Goal: Transaction & Acquisition: Purchase product/service

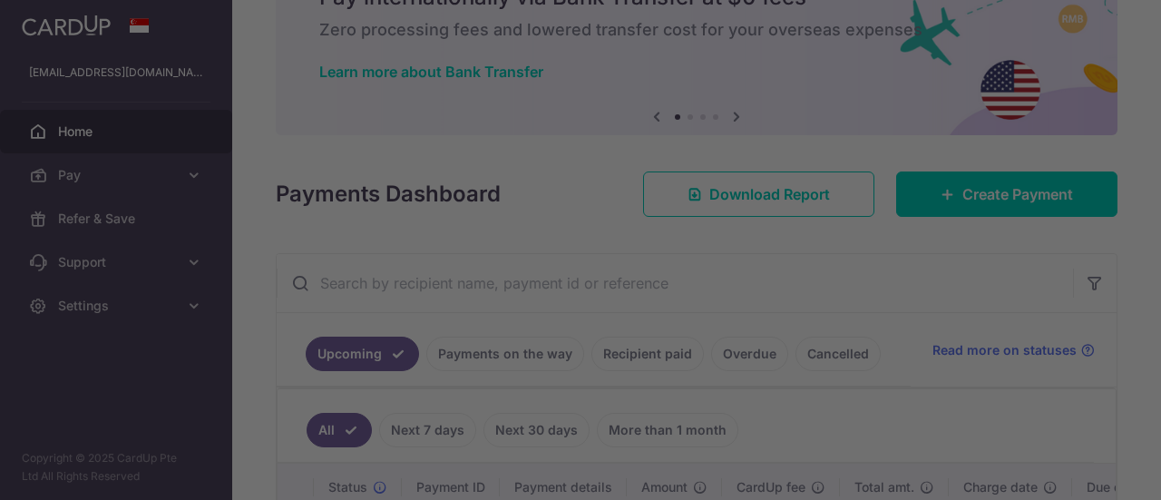
scroll to position [94, 0]
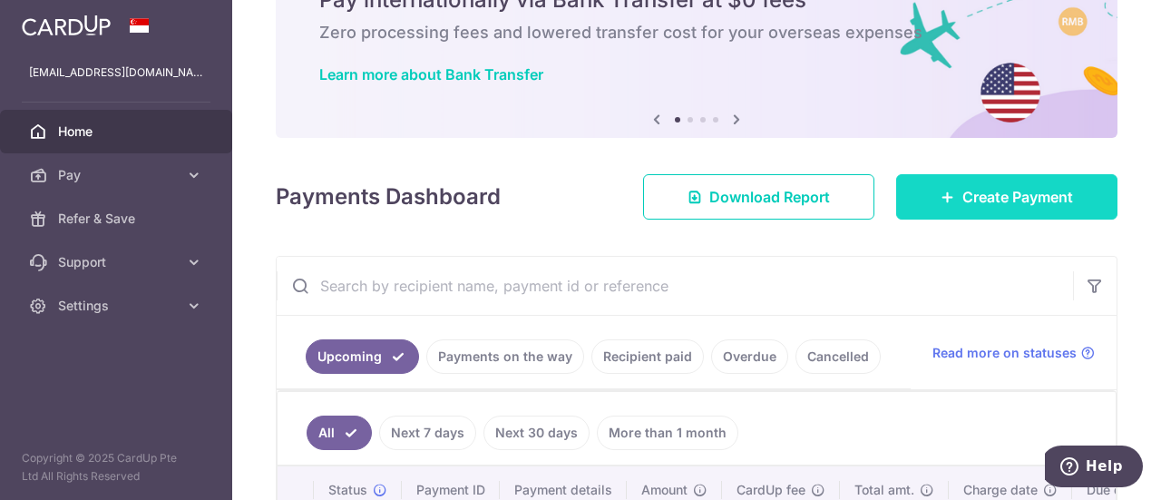
click at [925, 190] on link "Create Payment" at bounding box center [1006, 196] width 221 height 45
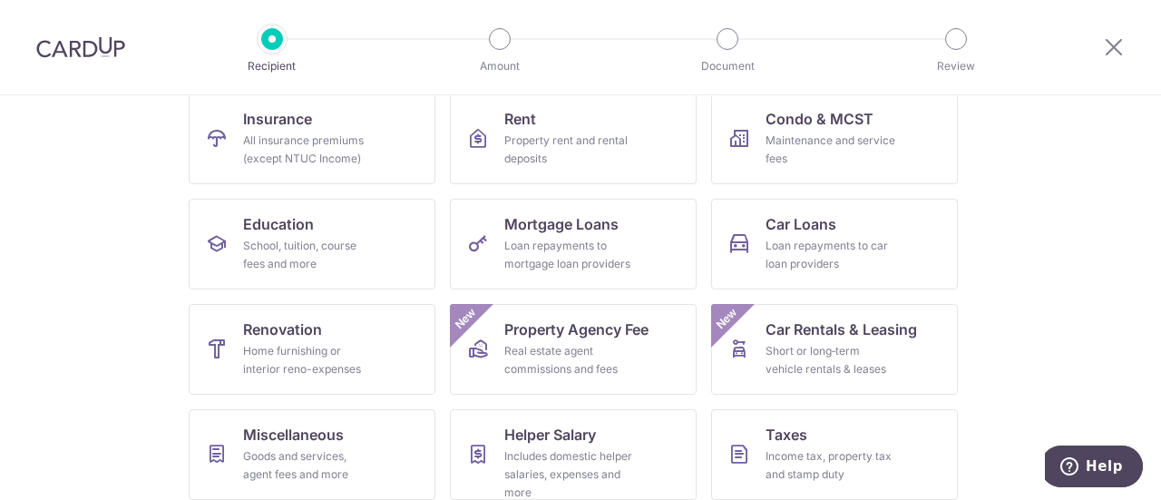
scroll to position [198, 0]
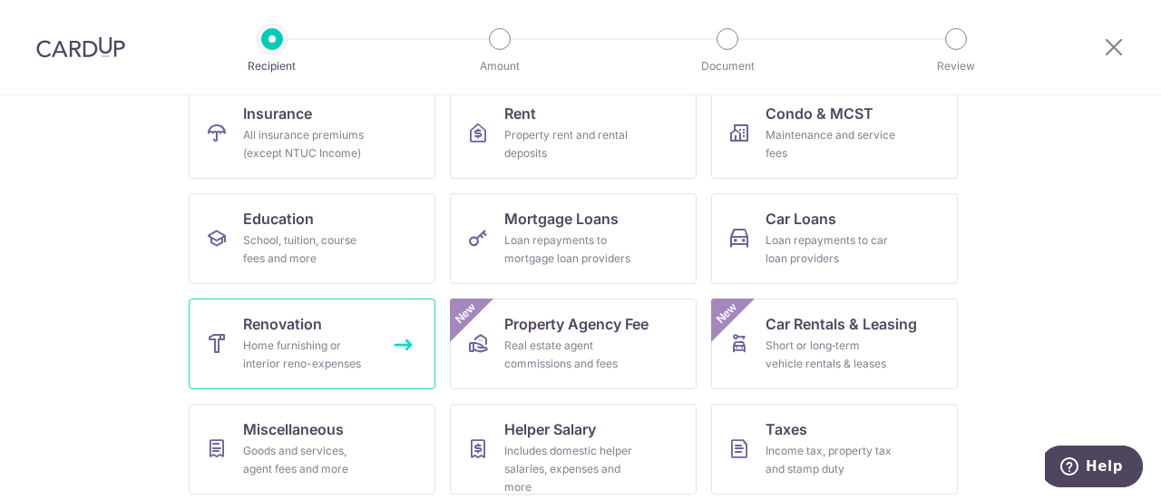
click at [324, 333] on link "Renovation Home furnishing or interior reno-expenses" at bounding box center [312, 343] width 247 height 91
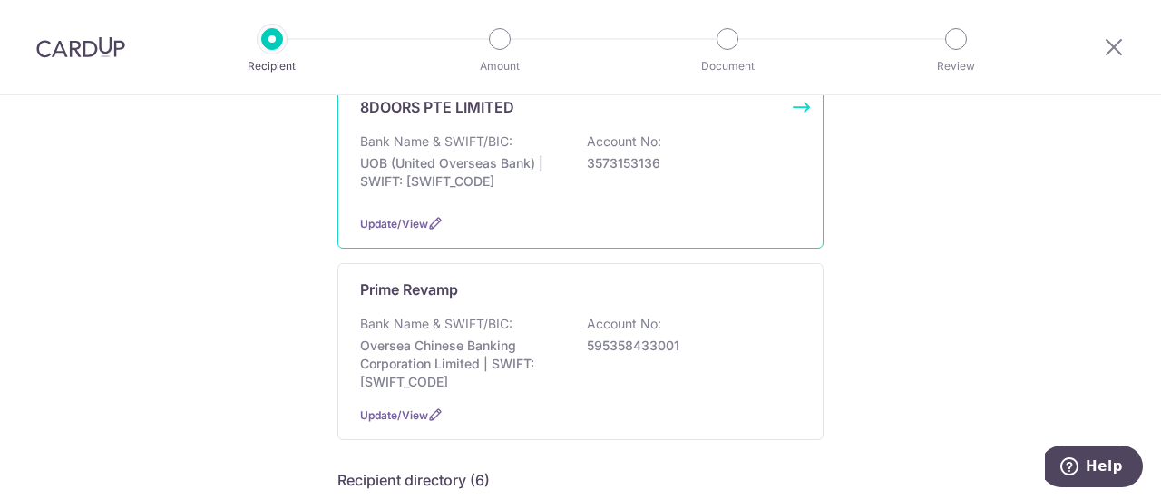
scroll to position [219, 0]
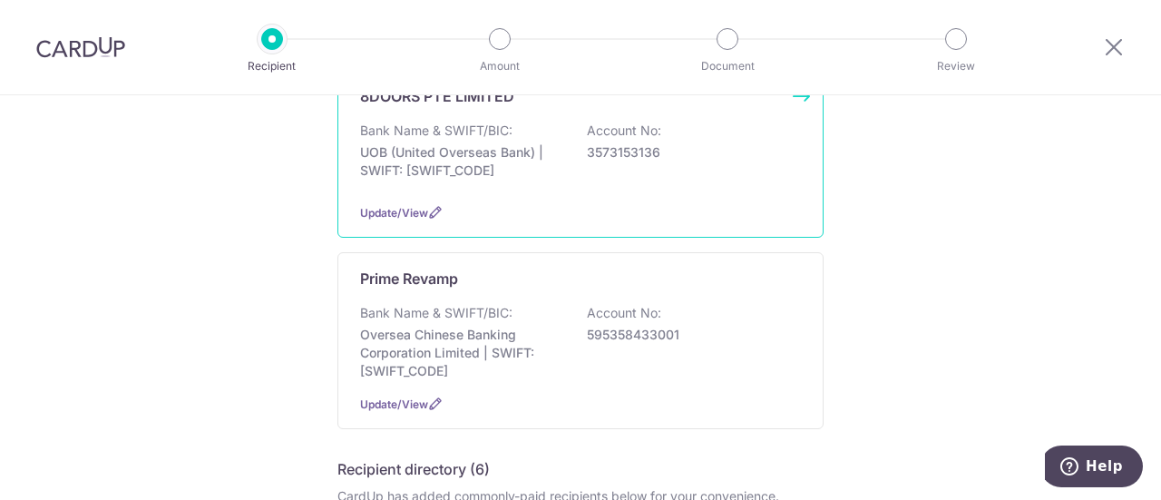
click at [396, 309] on p "Bank Name & SWIFT/BIC:" at bounding box center [436, 313] width 152 height 18
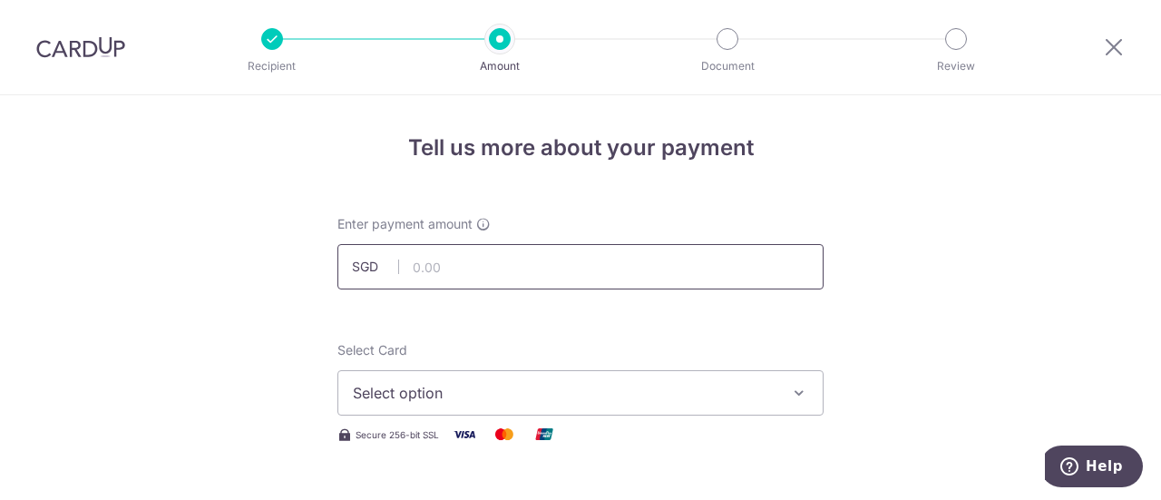
click at [410, 263] on input "text" at bounding box center [580, 266] width 486 height 45
type input "5,150.00"
click at [506, 391] on span "Select option" at bounding box center [564, 393] width 423 height 22
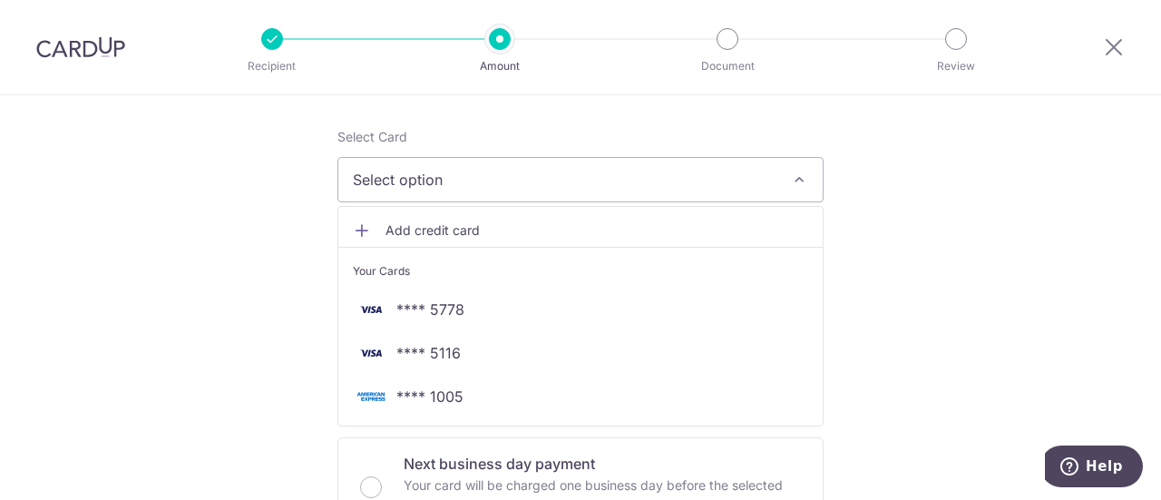
scroll to position [214, 0]
click at [439, 395] on span "**** 1005" at bounding box center [429, 396] width 67 height 22
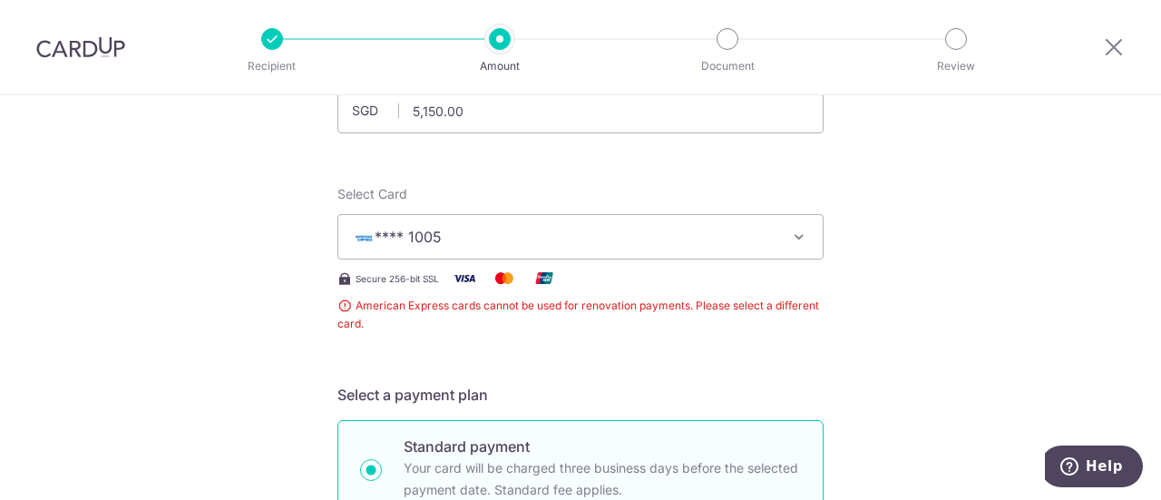
scroll to position [154, 0]
click at [433, 243] on span "**** 1005" at bounding box center [408, 238] width 67 height 18
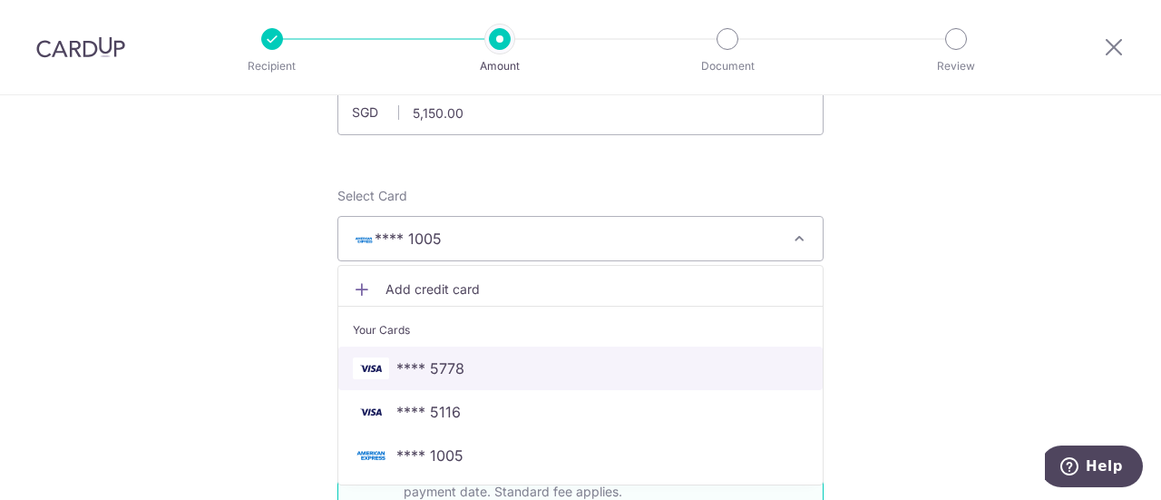
click at [418, 373] on span "**** 5778" at bounding box center [430, 368] width 68 height 22
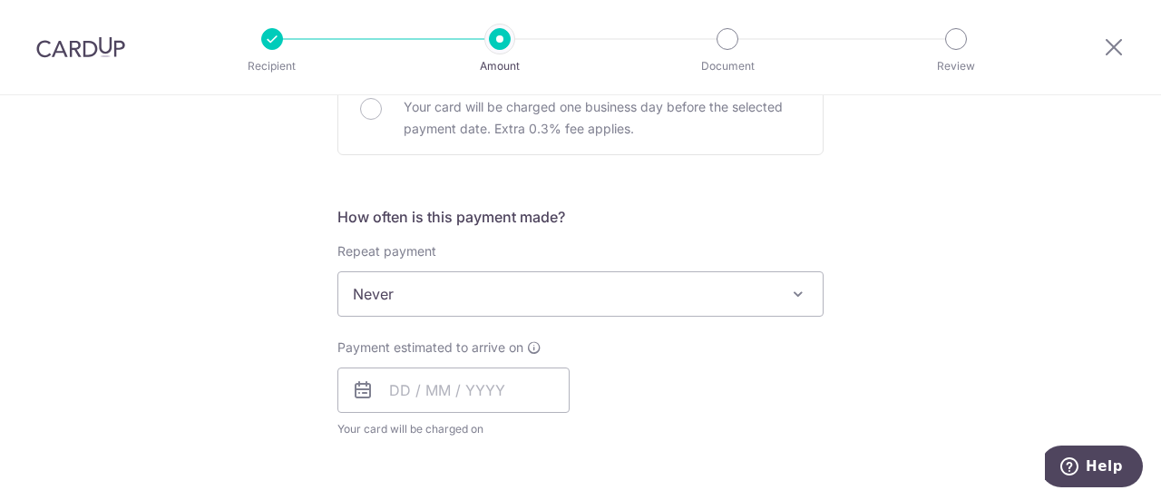
scroll to position [592, 0]
click at [374, 385] on input "text" at bounding box center [453, 388] width 232 height 45
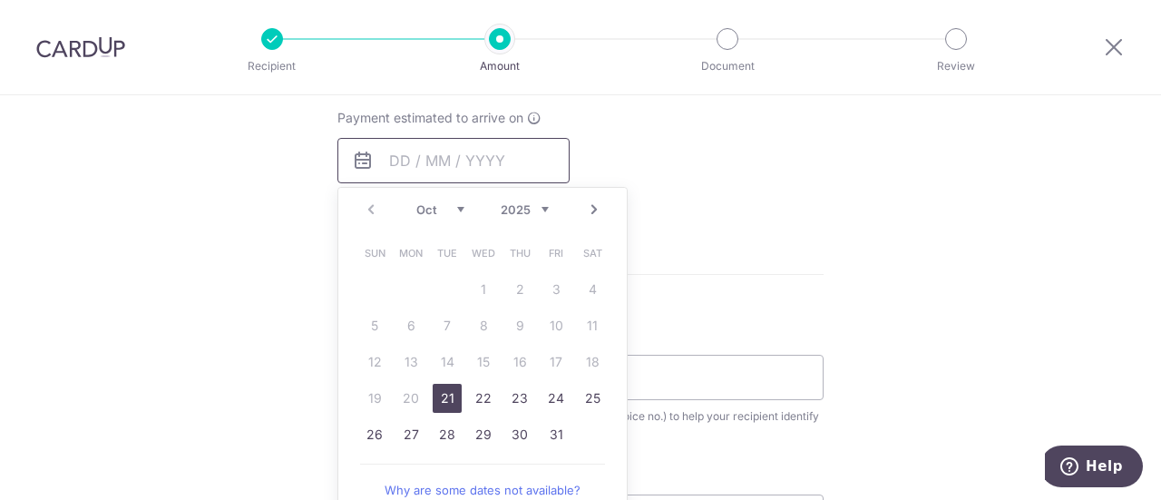
scroll to position [829, 0]
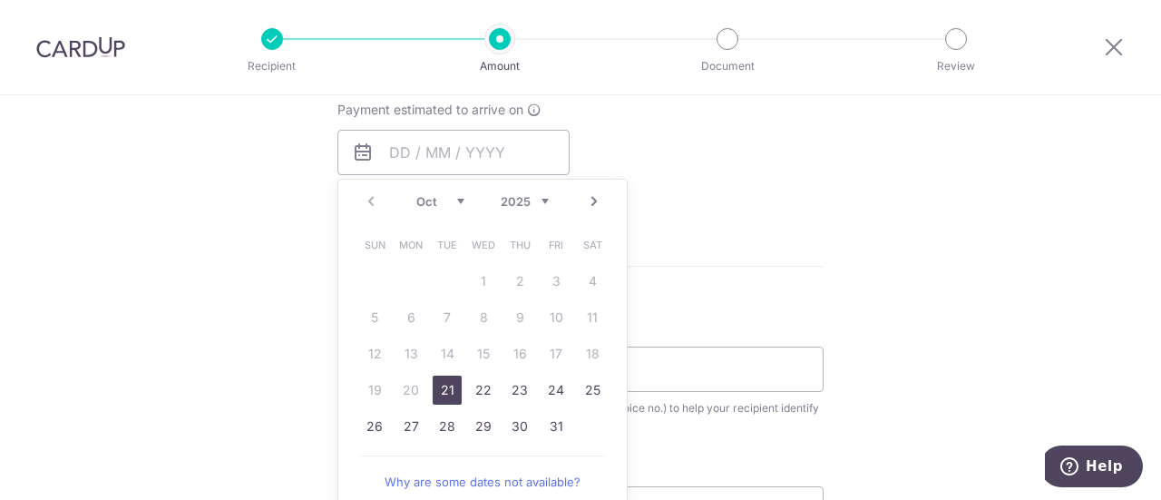
click at [443, 397] on link "21" at bounding box center [447, 389] width 29 height 29
type input "[DATE]"
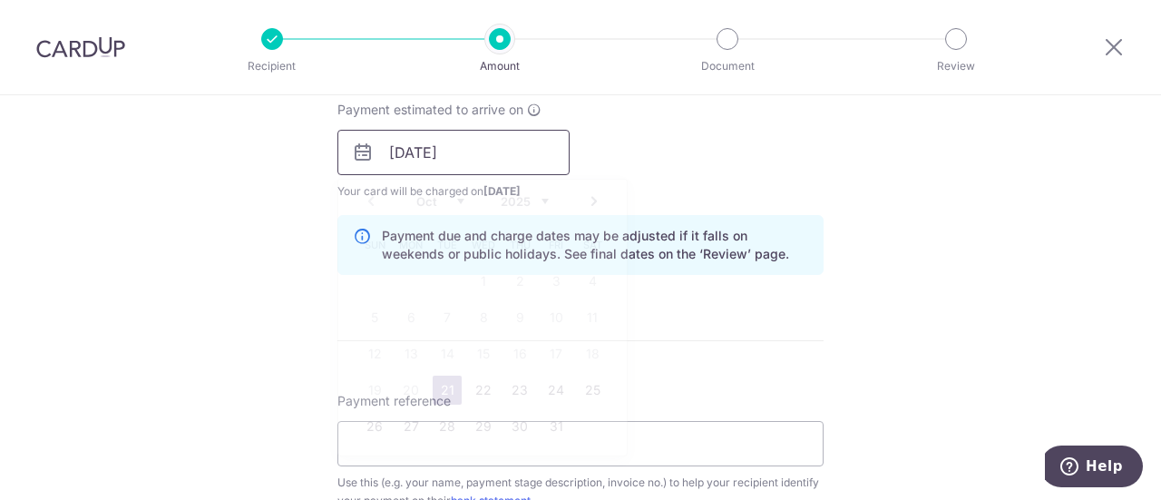
click at [445, 156] on input "[DATE]" at bounding box center [453, 152] width 232 height 45
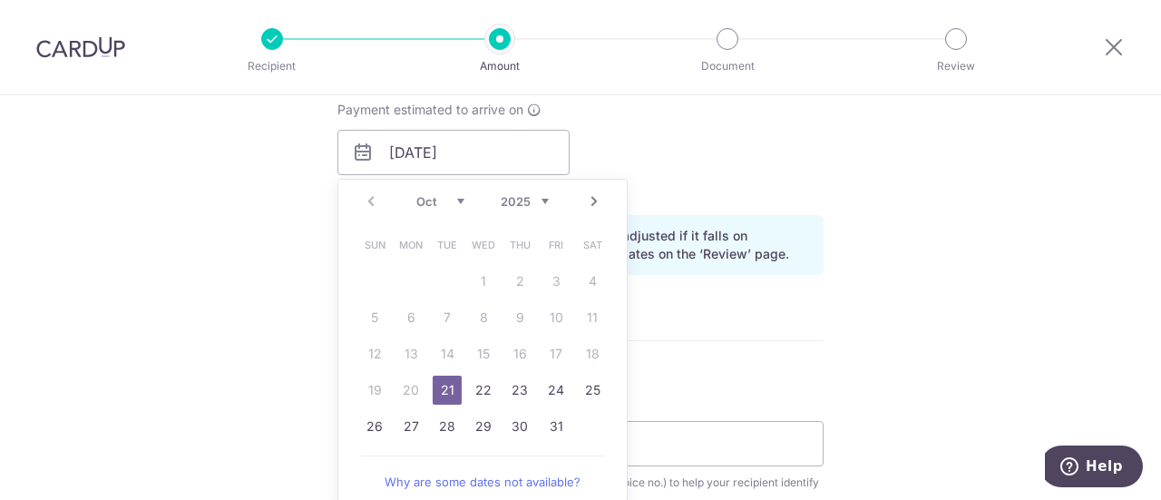
click at [550, 346] on table "Sun Mon Tue Wed Thu Fri Sat 1 2 3 4 5 6 7 8 9 10 11 12 13 14 15 16 17 18 19 20 …" at bounding box center [483, 336] width 254 height 218
click at [687, 142] on div "Payment estimated to arrive on 21/10/2025 Prev Next Oct Nov Dec 2025 2026 2027 …" at bounding box center [580, 151] width 508 height 100
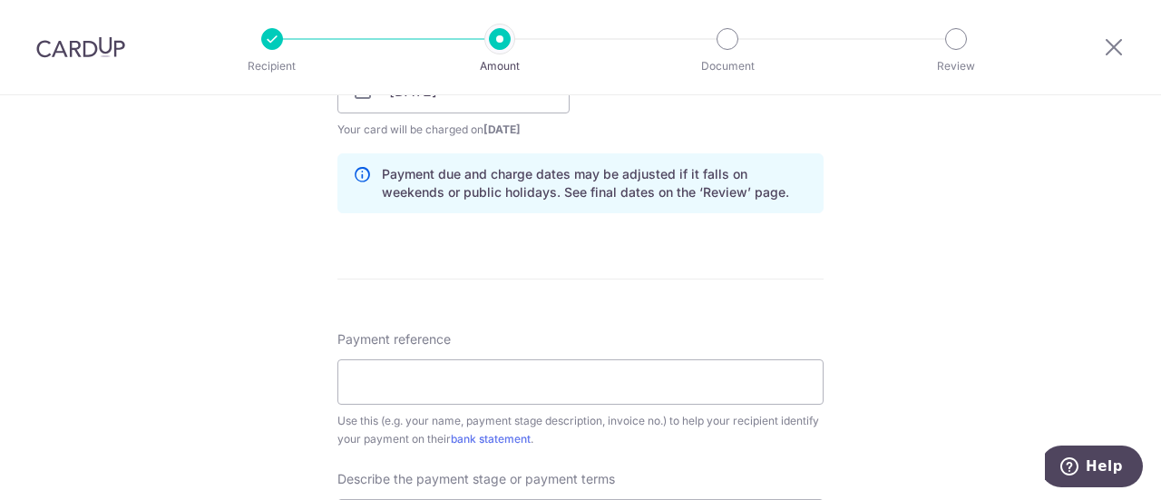
scroll to position [892, 0]
click at [386, 376] on input "Payment reference" at bounding box center [580, 379] width 486 height 45
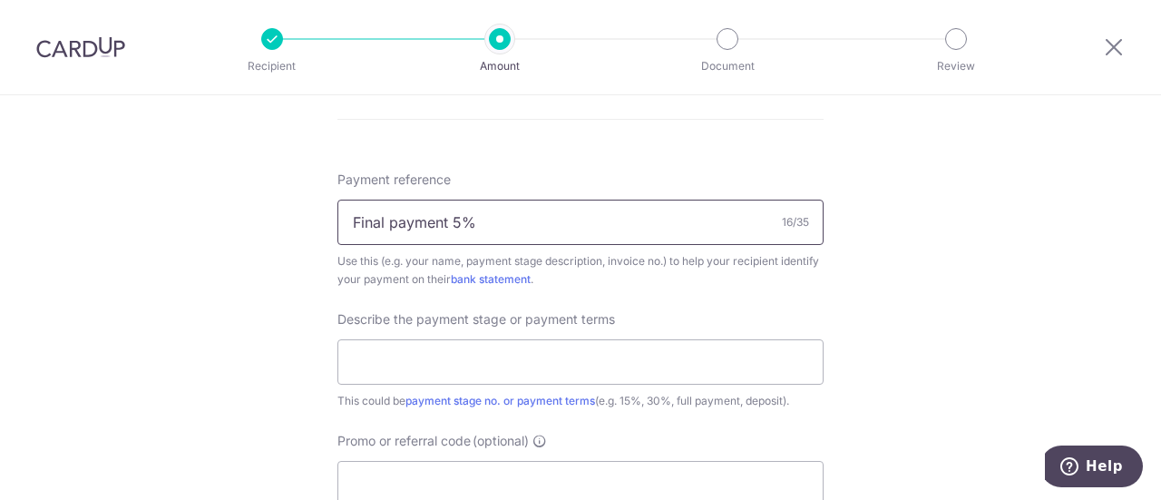
scroll to position [1054, 0]
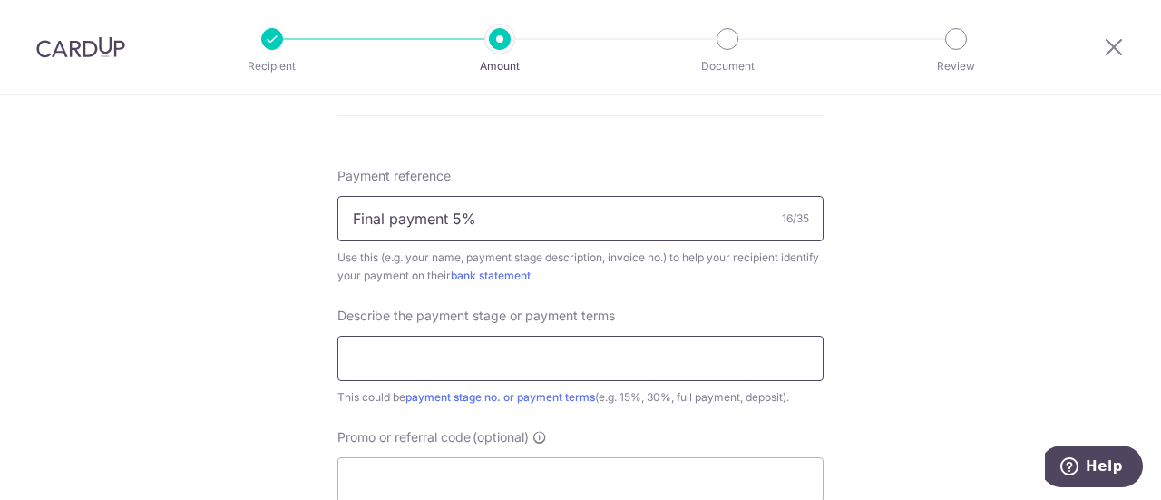
type input "Final payment 5%"
click at [382, 361] on input "text" at bounding box center [580, 358] width 486 height 45
type input "Final Payment"
click at [481, 219] on input "Final payment 5%" at bounding box center [580, 218] width 486 height 45
type input "F"
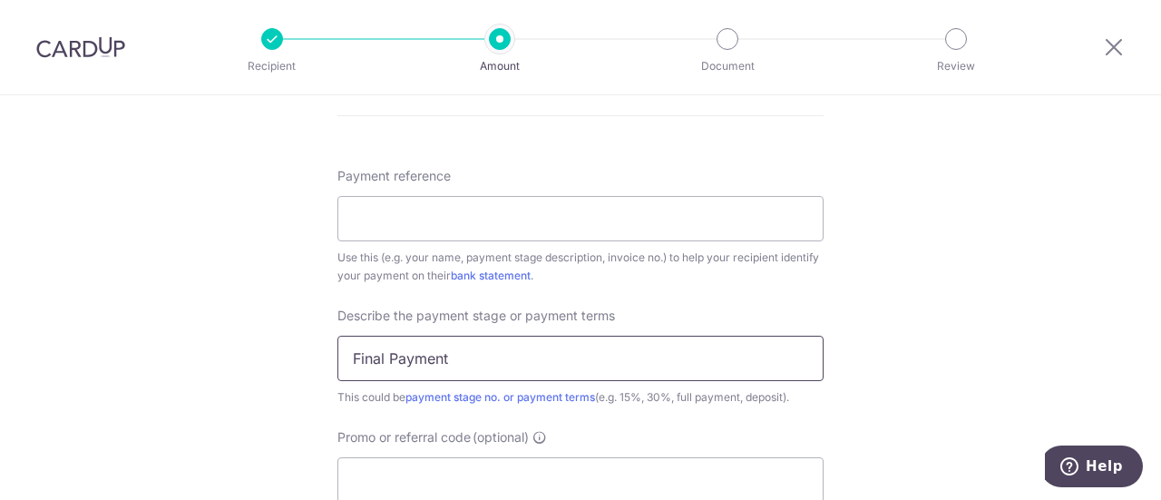
click at [513, 358] on input "Final Payment" at bounding box center [580, 358] width 486 height 45
type input "Final Payment 5%"
click at [439, 210] on input "Payment reference" at bounding box center [580, 218] width 486 height 45
paste input "Cont ract No: PR1228"
click at [386, 219] on input "Cont ract No: PR1228" at bounding box center [580, 218] width 486 height 45
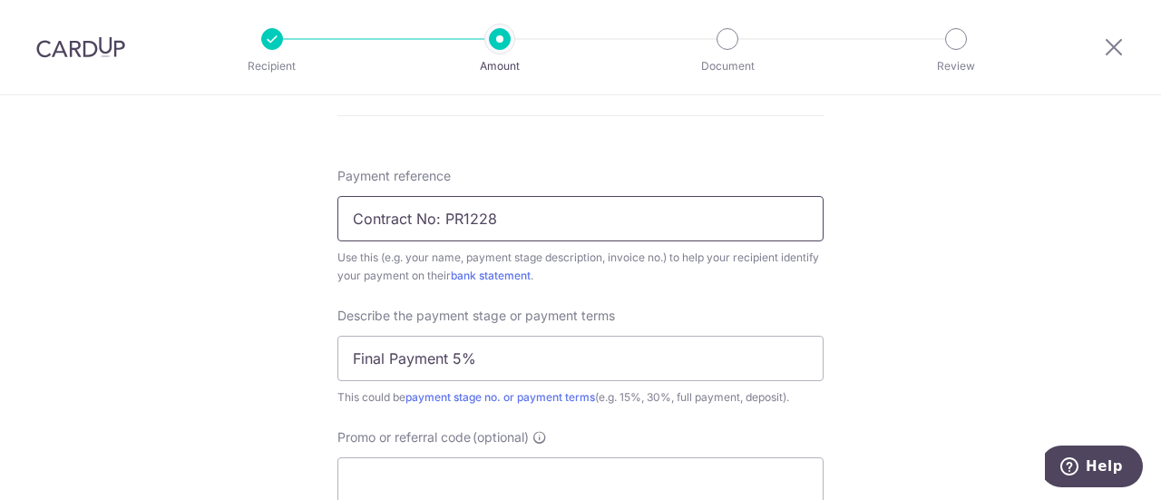
click at [517, 213] on input "Contract No: PR1228" at bounding box center [580, 218] width 486 height 45
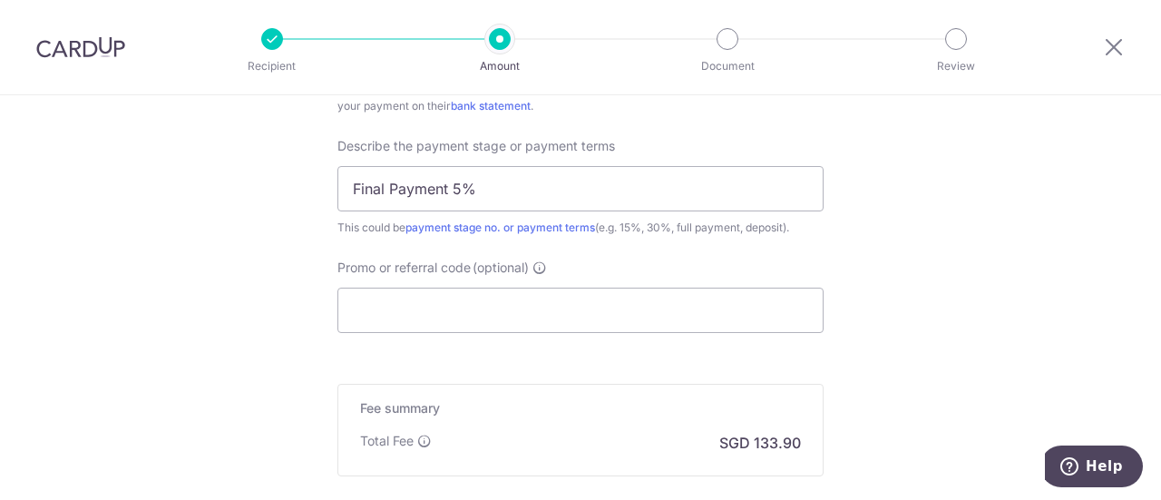
scroll to position [1224, 0]
type input "Contract No: PR1228"
click at [473, 309] on input "Promo or referral code (optional)" at bounding box center [580, 309] width 486 height 45
paste input "RENO25ONE"
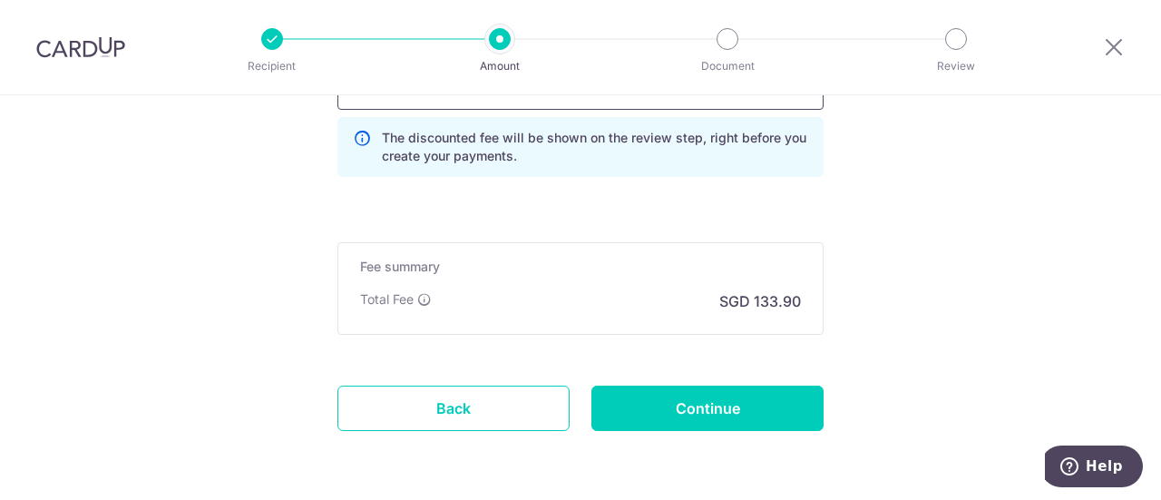
scroll to position [1450, 0]
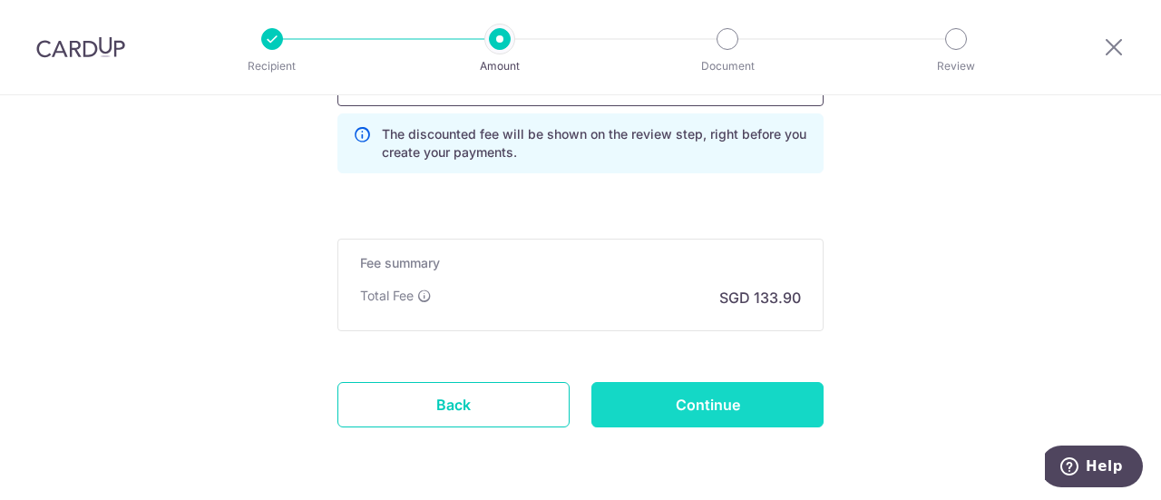
type input "RENO25ONE"
click at [641, 403] on input "Continue" at bounding box center [707, 404] width 232 height 45
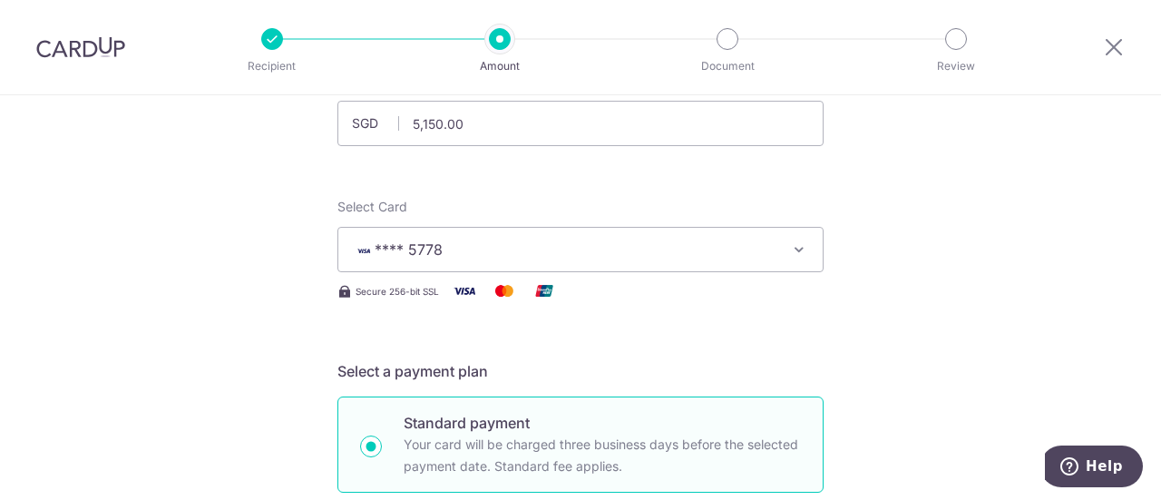
scroll to position [123, 0]
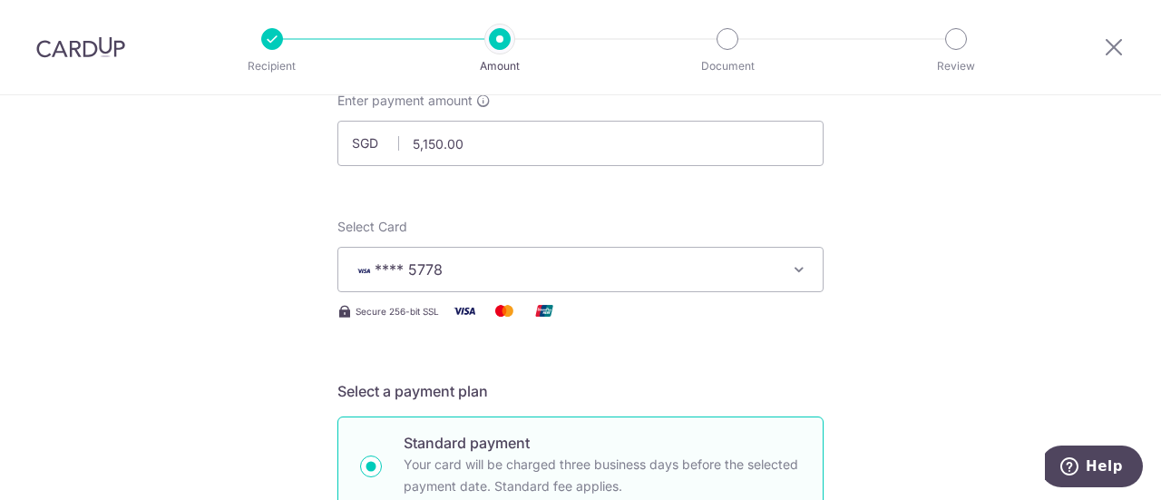
click at [696, 272] on span "**** 5778" at bounding box center [564, 269] width 423 height 22
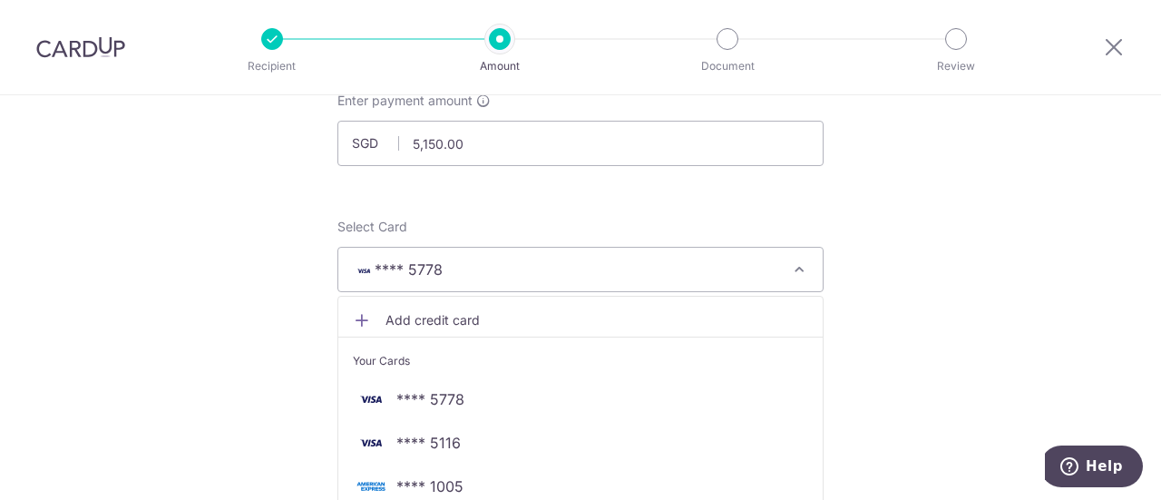
click at [560, 327] on span "Add credit card" at bounding box center [596, 320] width 423 height 18
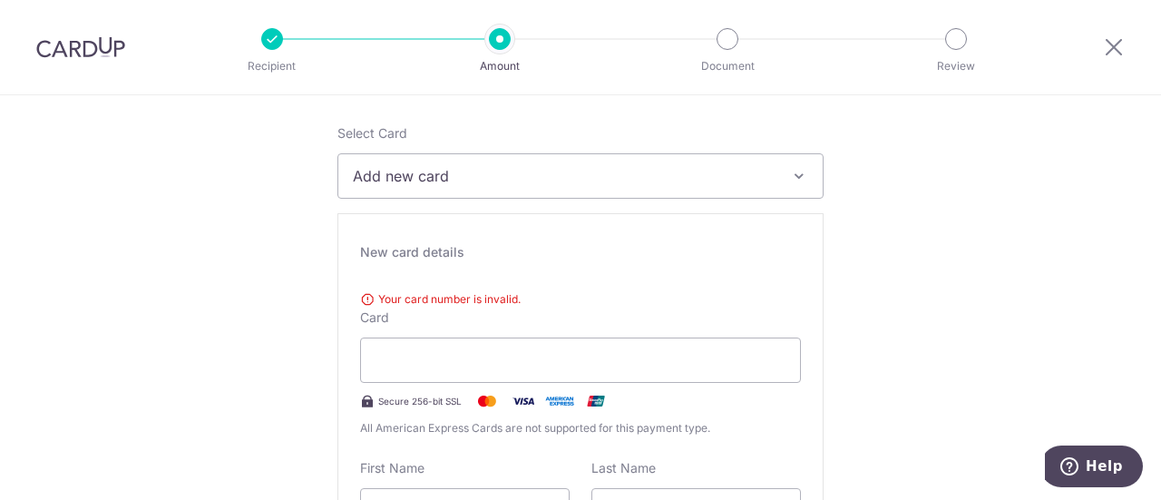
scroll to position [218, 0]
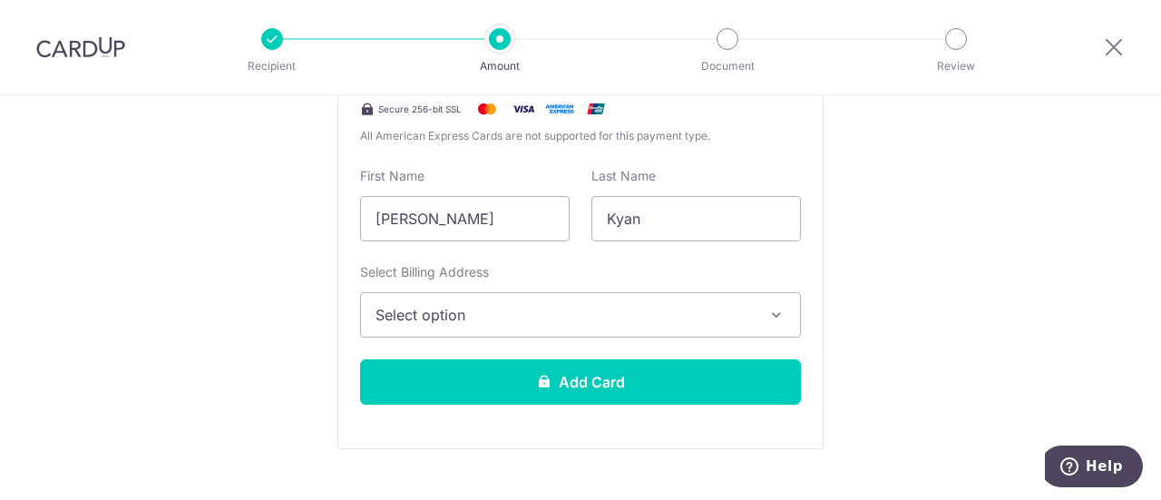
scroll to position [484, 0]
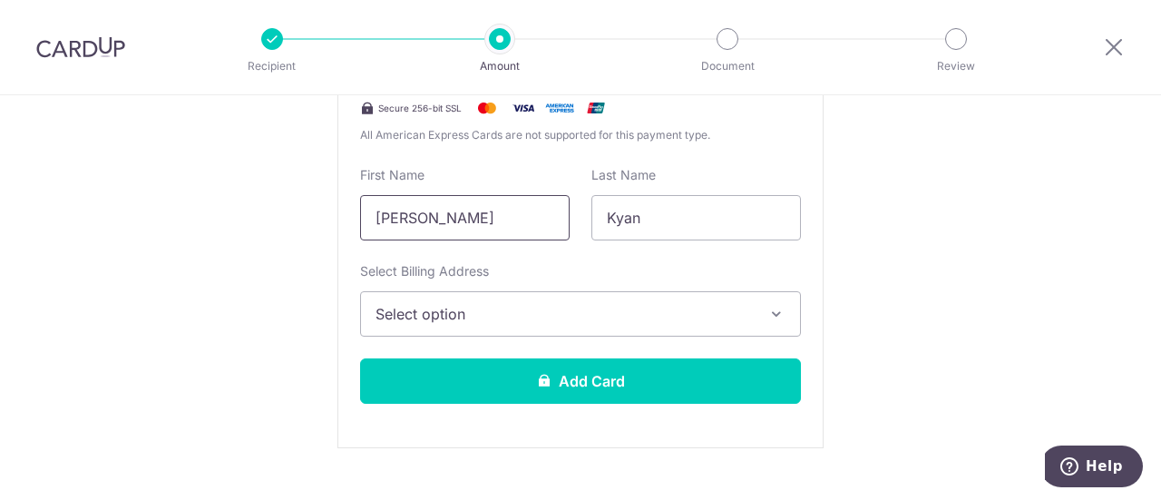
click at [523, 224] on input "[PERSON_NAME]" at bounding box center [464, 217] width 209 height 45
type input "S"
type input "Kyan"
type input "Soo"
click at [460, 308] on span "Select option" at bounding box center [563, 314] width 377 height 22
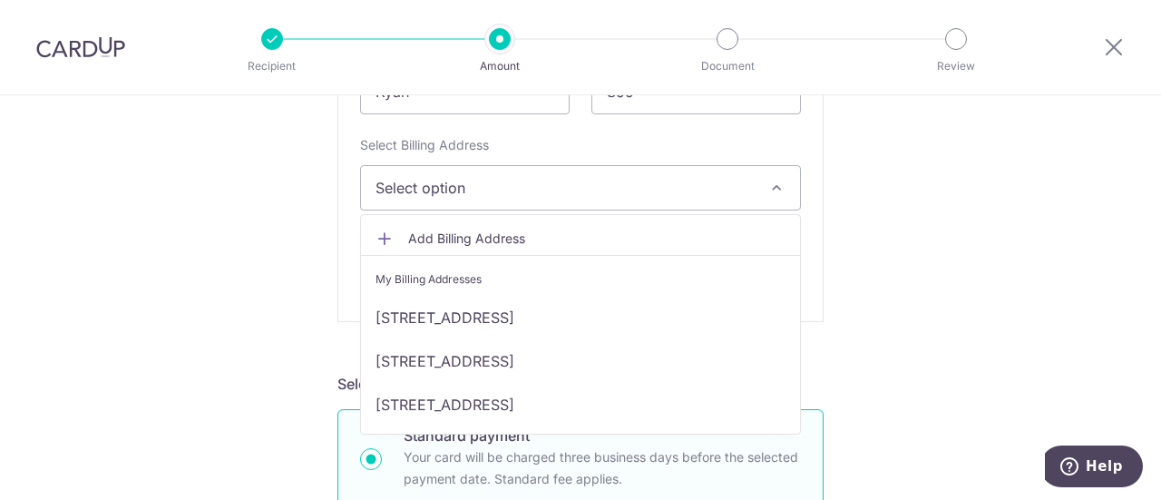
scroll to position [621, 0]
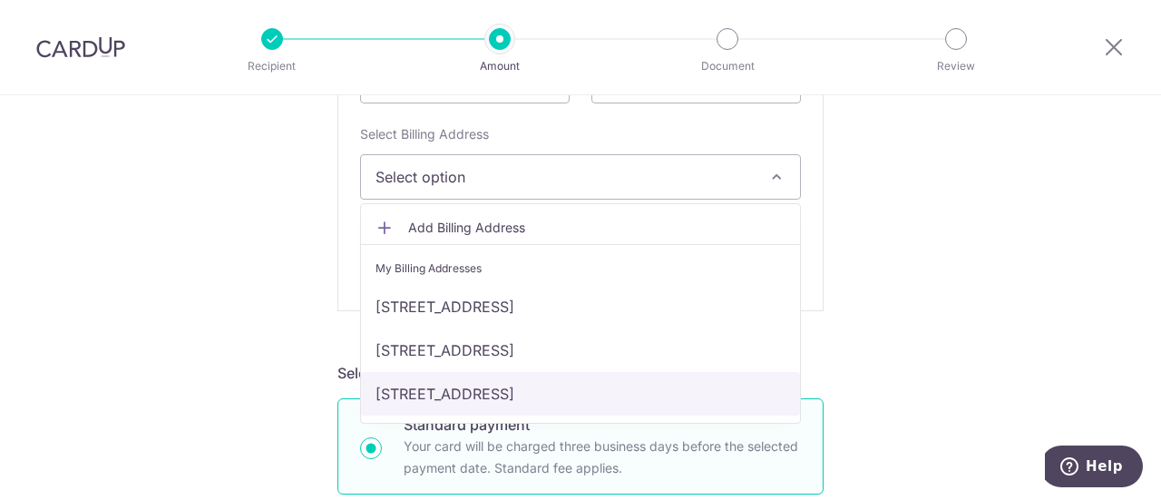
click at [457, 385] on link "[STREET_ADDRESS]" at bounding box center [580, 394] width 439 height 44
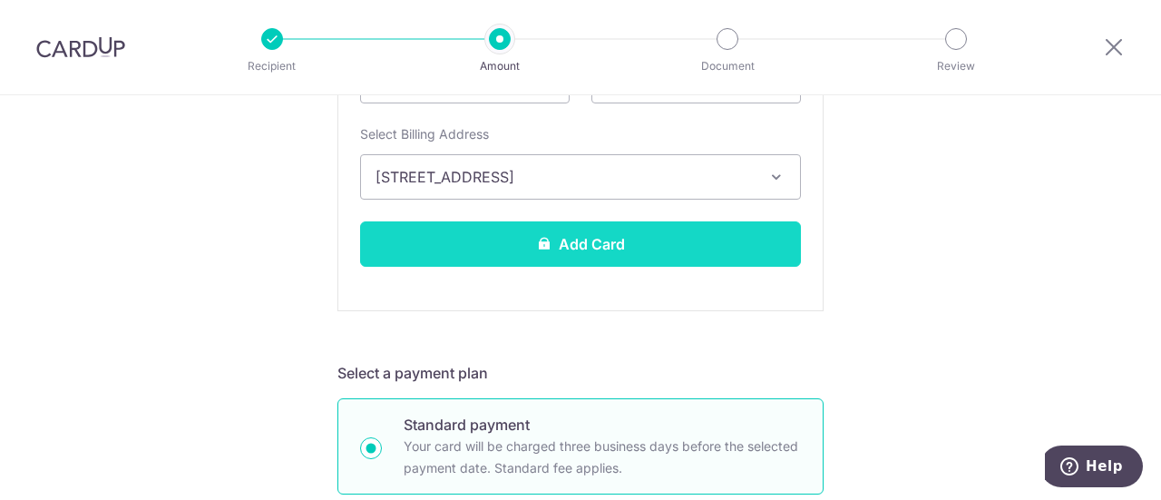
click at [412, 235] on button "Add Card" at bounding box center [580, 243] width 441 height 45
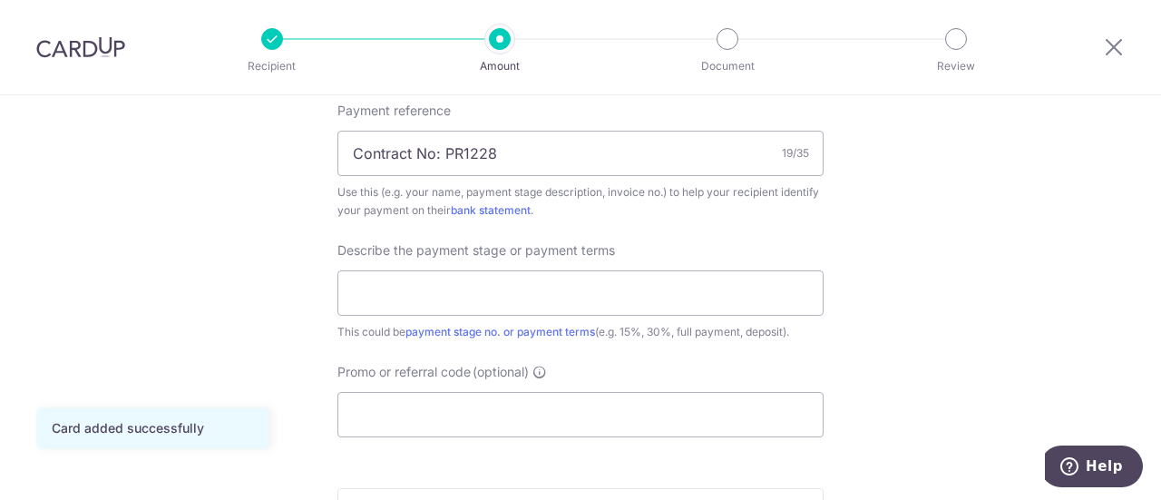
scroll to position [1120, 0]
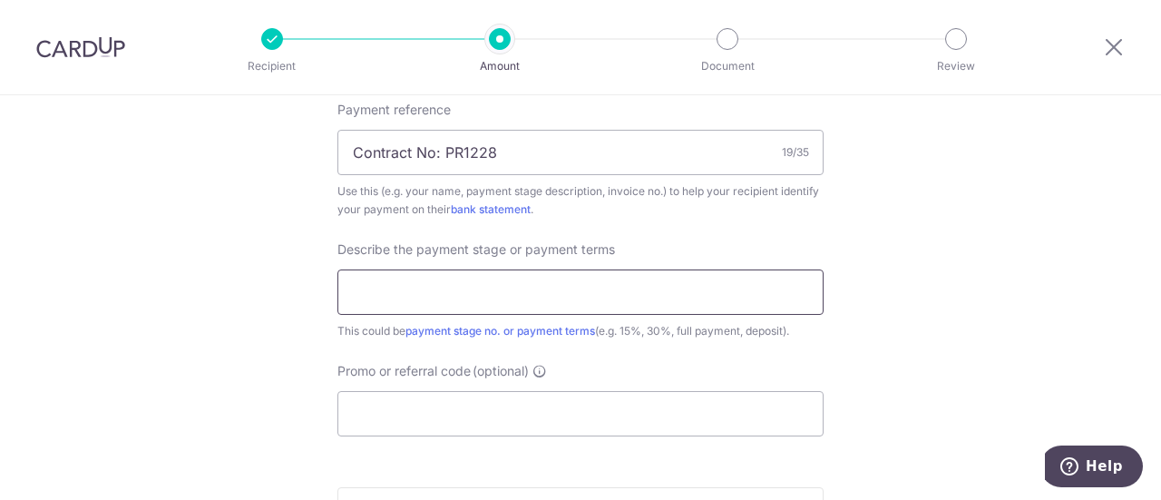
click at [395, 278] on input "text" at bounding box center [580, 291] width 486 height 45
type input "Final Payment 5%"
click at [419, 403] on input "Promo or referral code (optional)" at bounding box center [580, 413] width 486 height 45
click at [365, 404] on input "Promo or referral code (optional)" at bounding box center [580, 413] width 486 height 45
paste input "RENO25ONE"
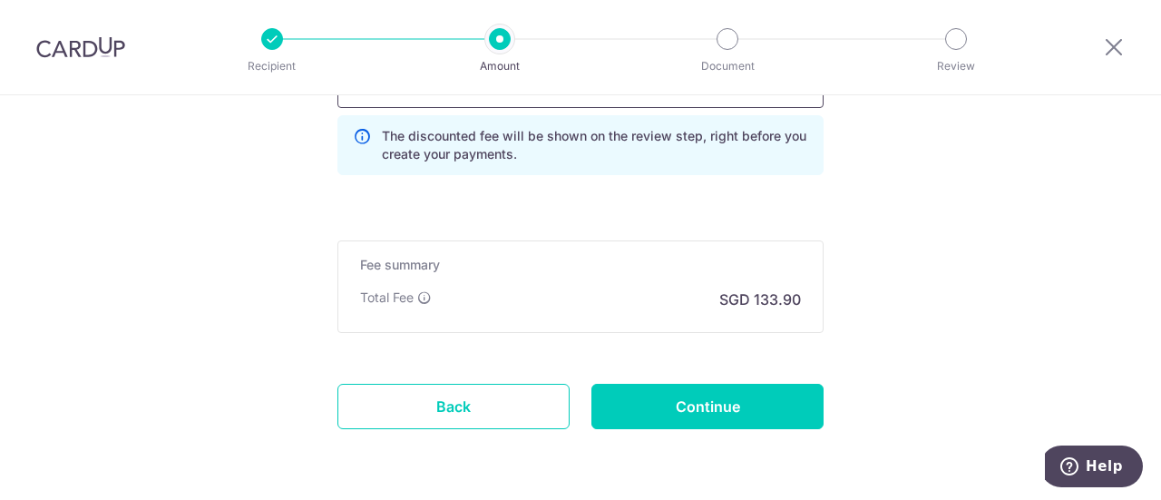
scroll to position [1501, 0]
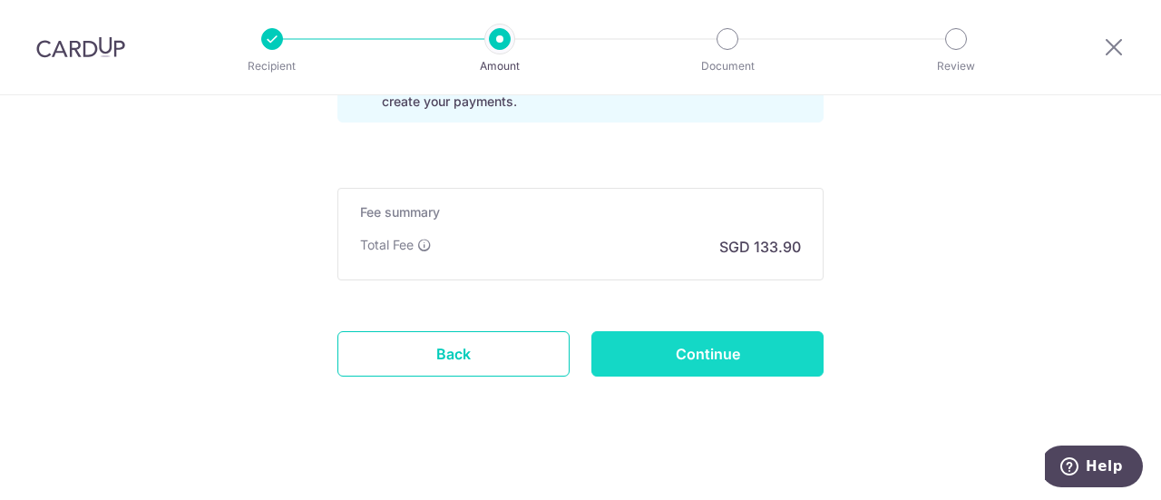
type input "RENO25ONE"
click at [624, 340] on input "Continue" at bounding box center [707, 353] width 232 height 45
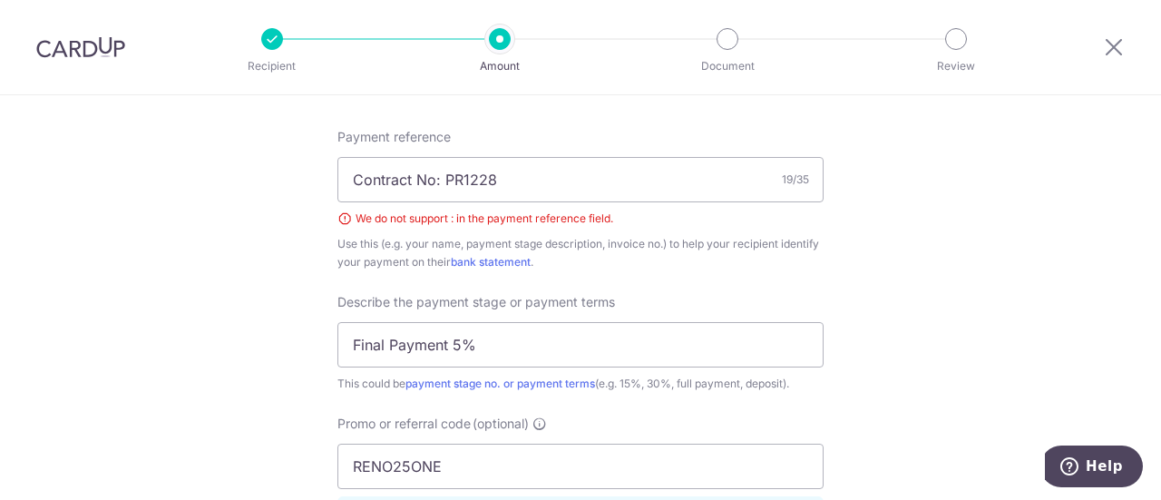
scroll to position [1092, 0]
click at [441, 177] on input "Contract No: PR1228" at bounding box center [580, 180] width 486 height 45
type input "PR1228"
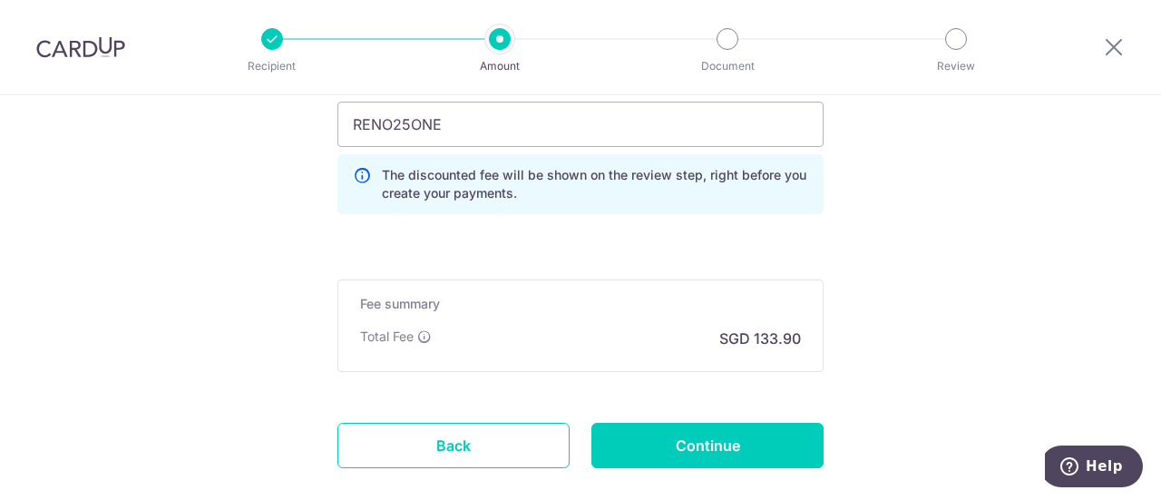
scroll to position [1470, 0]
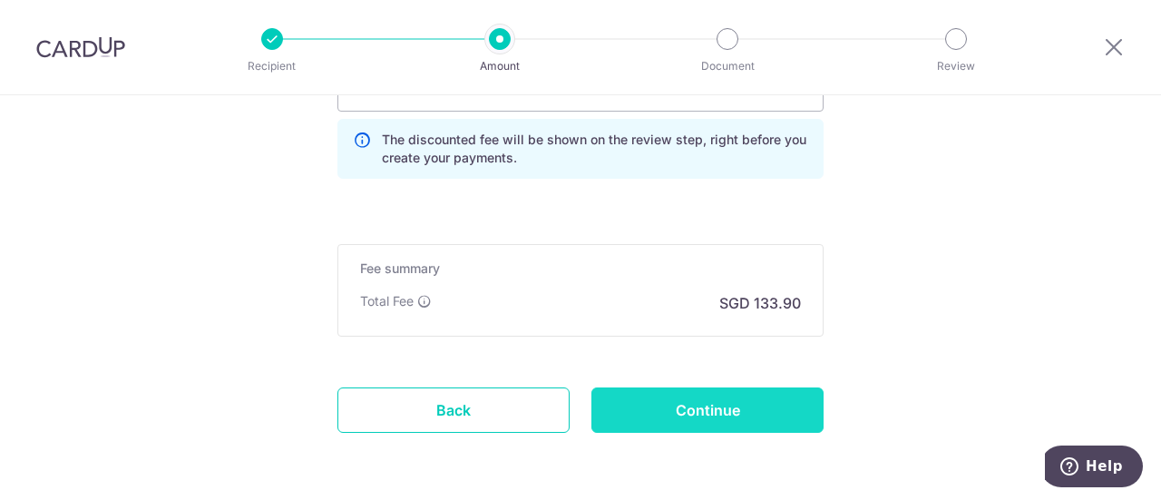
click at [651, 400] on input "Continue" at bounding box center [707, 409] width 232 height 45
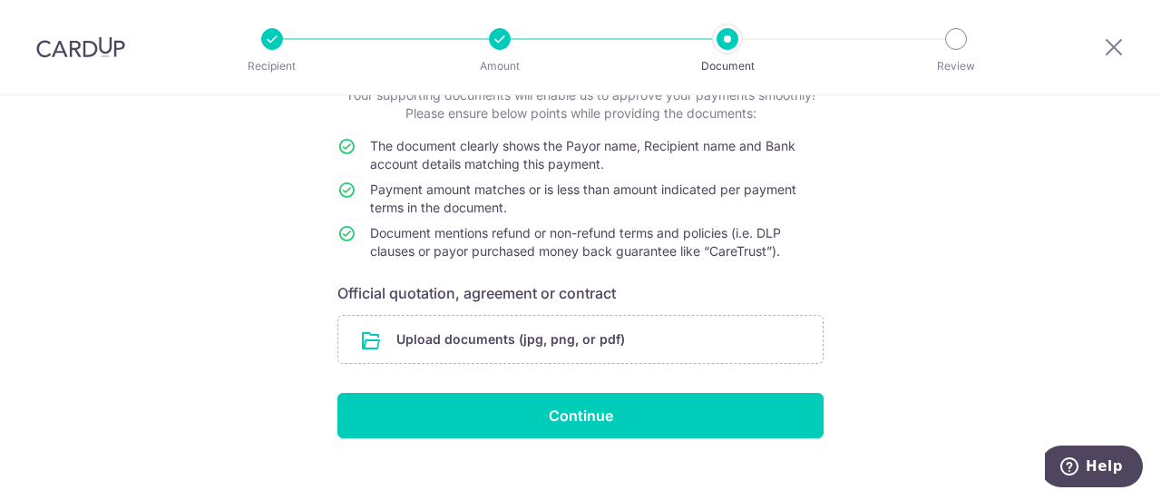
scroll to position [151, 0]
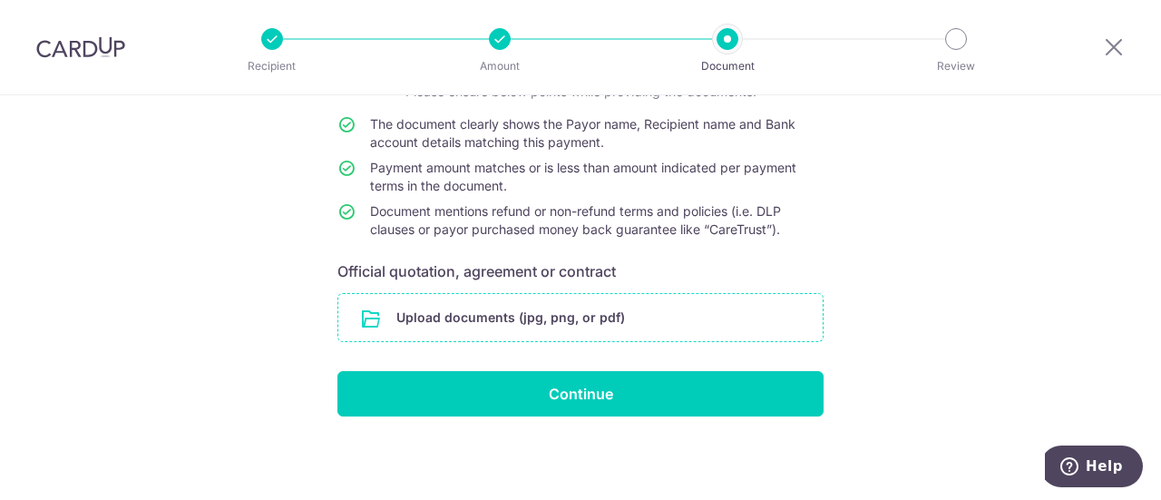
click at [562, 302] on input "file" at bounding box center [580, 317] width 484 height 47
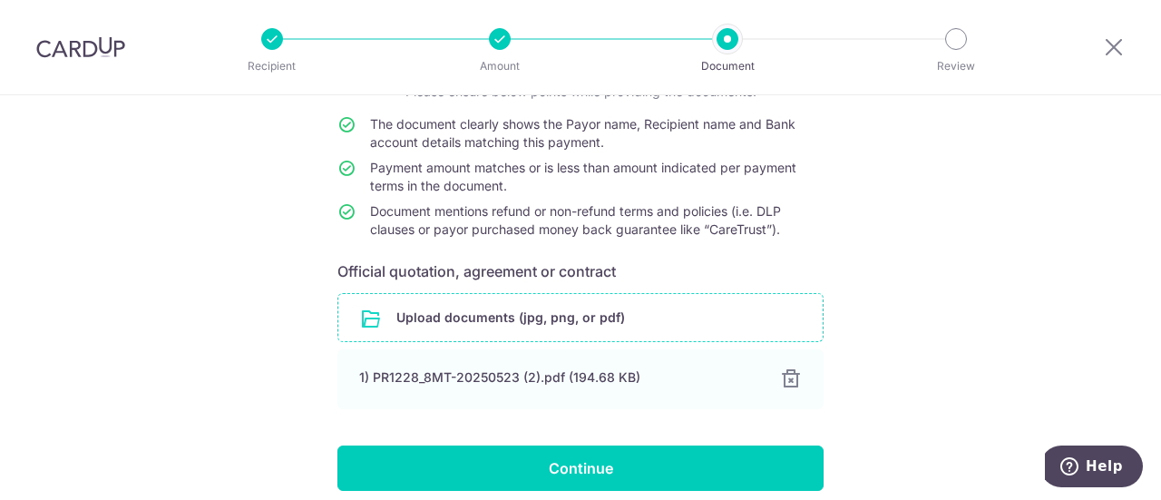
scroll to position [225, 0]
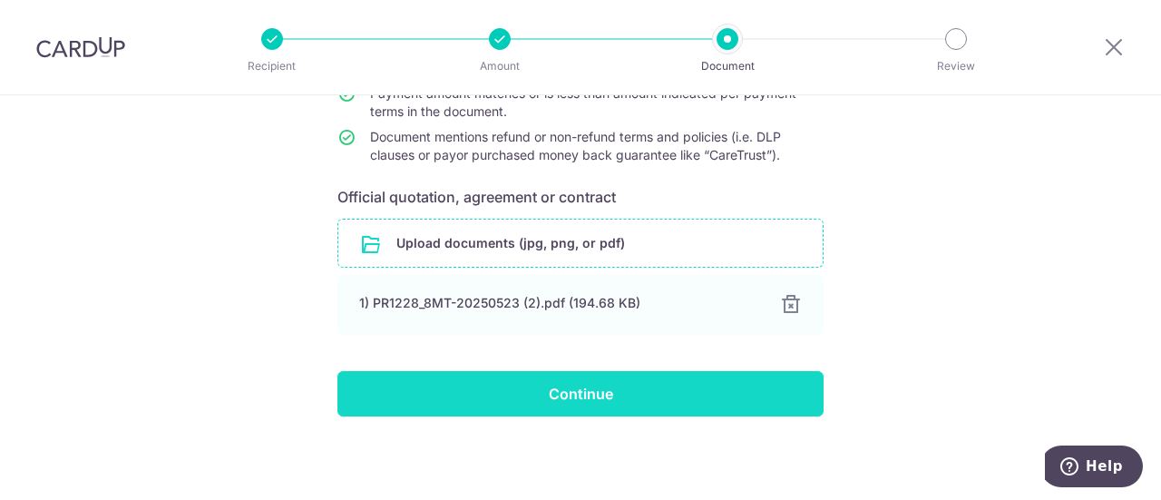
click at [723, 397] on input "Continue" at bounding box center [580, 393] width 486 height 45
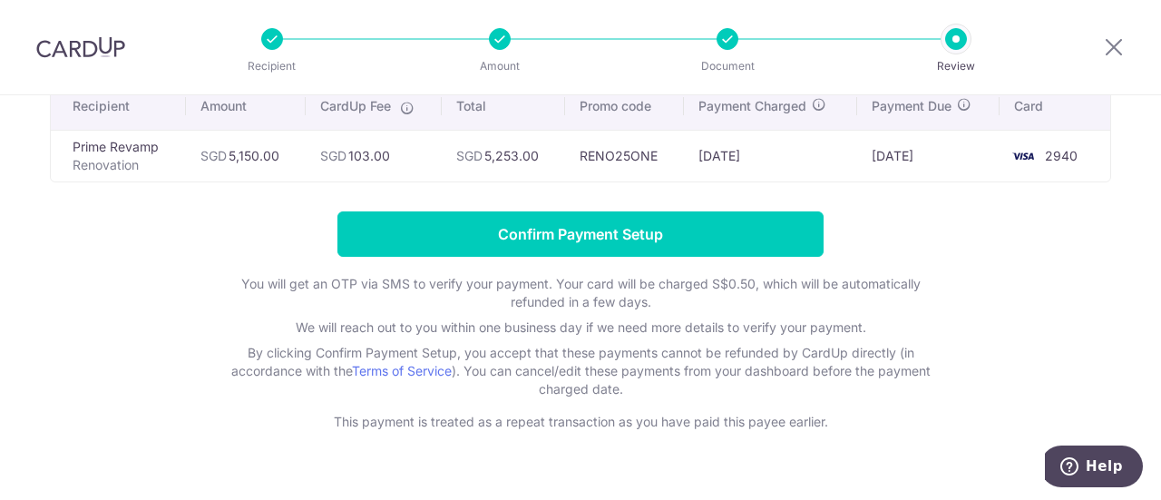
scroll to position [153, 0]
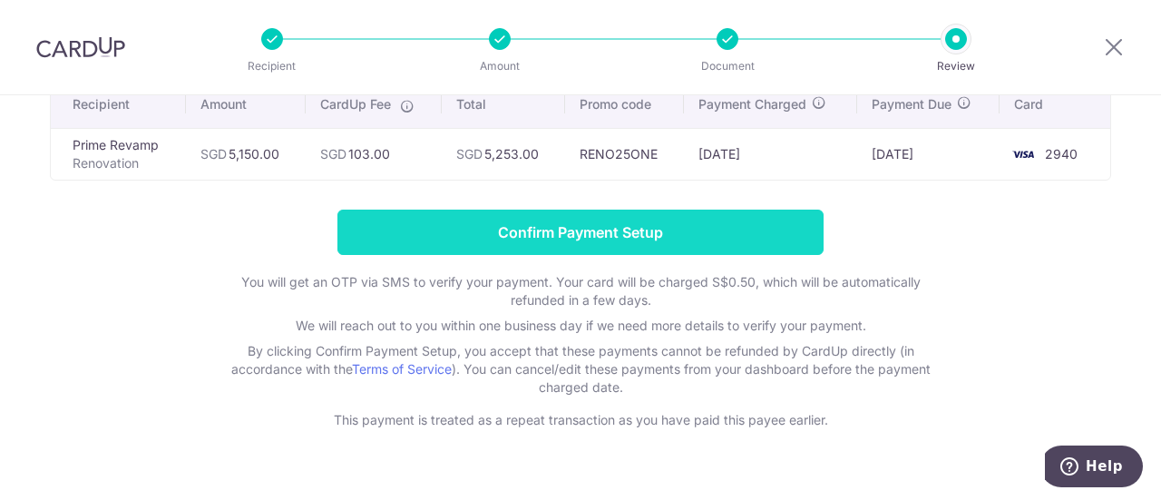
click at [473, 226] on input "Confirm Payment Setup" at bounding box center [580, 231] width 486 height 45
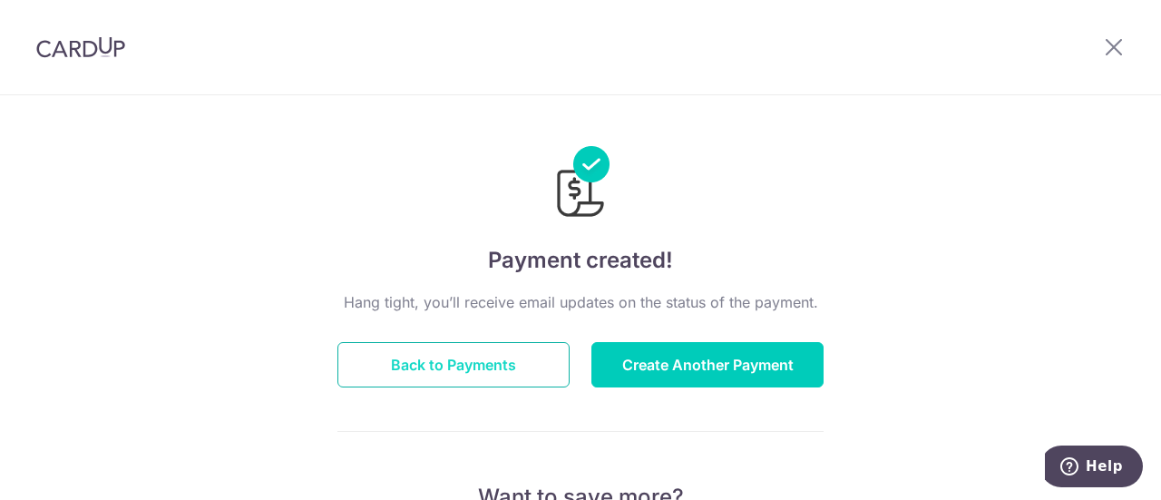
click at [494, 353] on button "Back to Payments" at bounding box center [453, 364] width 232 height 45
